Goal: Understand process/instructions: Learn how to perform a task or action

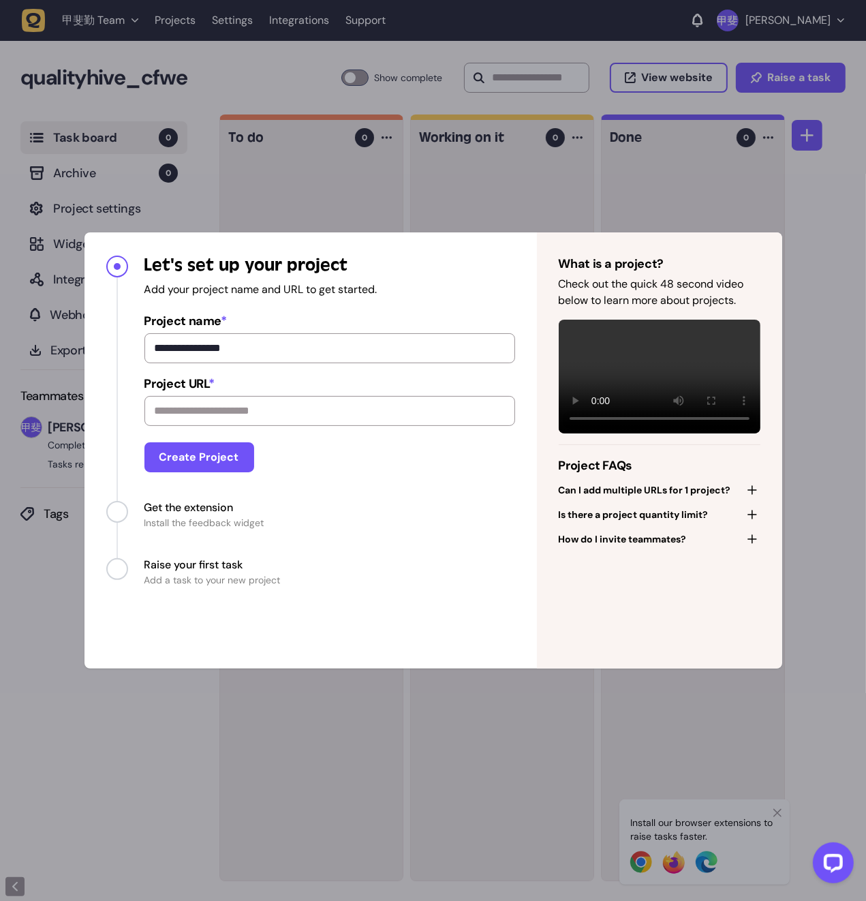
click at [455, 614] on div "**********" at bounding box center [433, 450] width 698 height 436
click at [830, 281] on div "**********" at bounding box center [433, 450] width 866 height 901
click at [566, 213] on div "**********" at bounding box center [433, 450] width 866 height 901
